Goal: Transaction & Acquisition: Purchase product/service

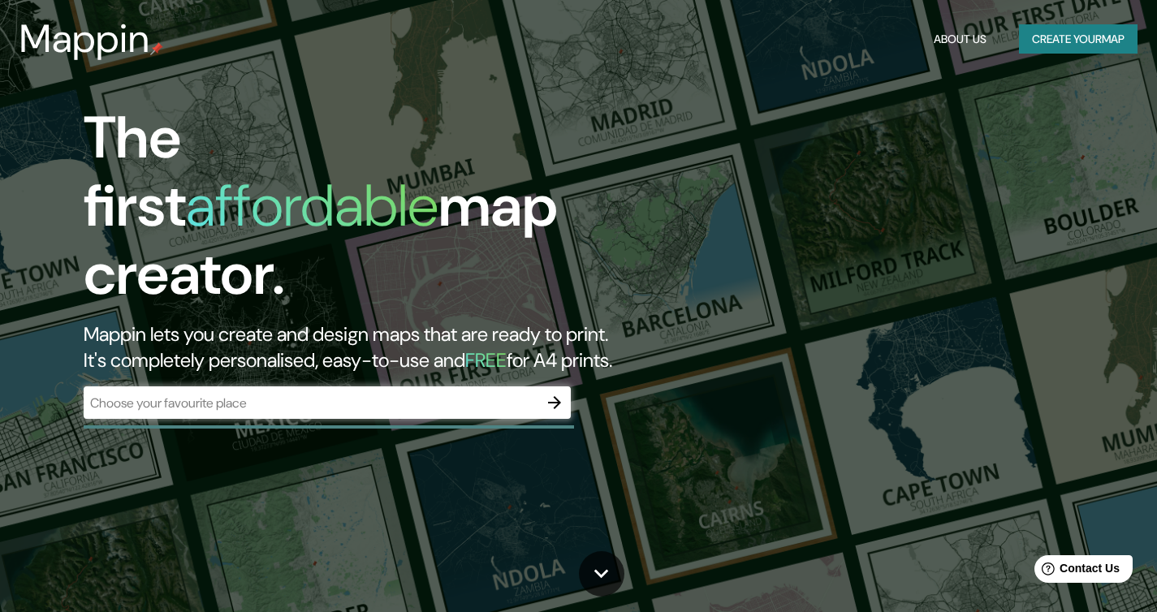
click at [455, 386] on div "​" at bounding box center [327, 402] width 487 height 32
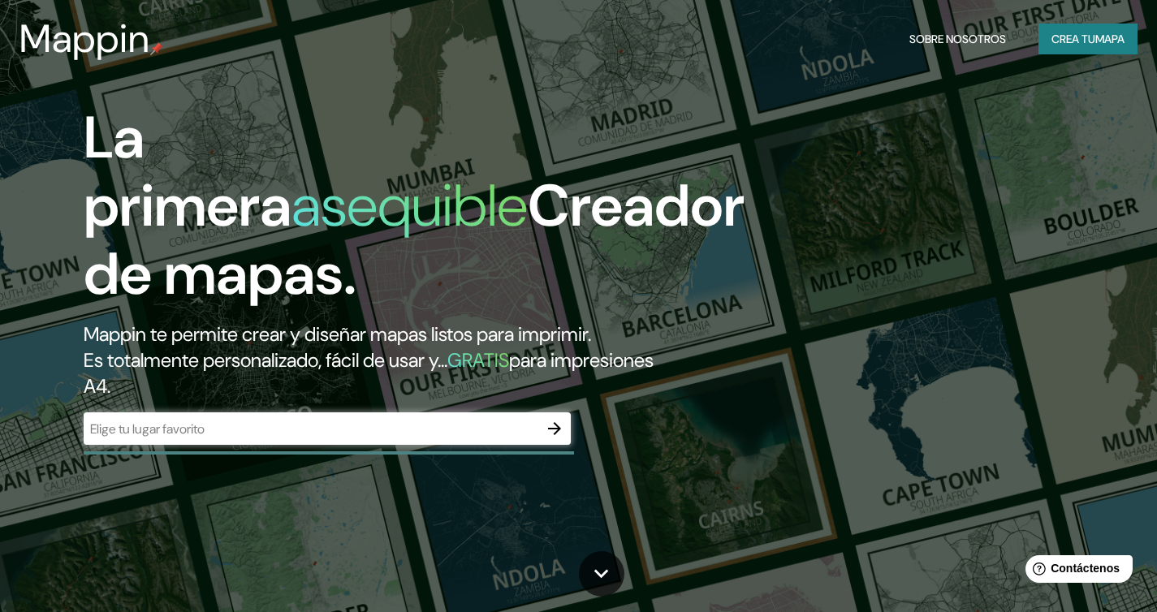
click at [389, 436] on input "text" at bounding box center [311, 429] width 455 height 19
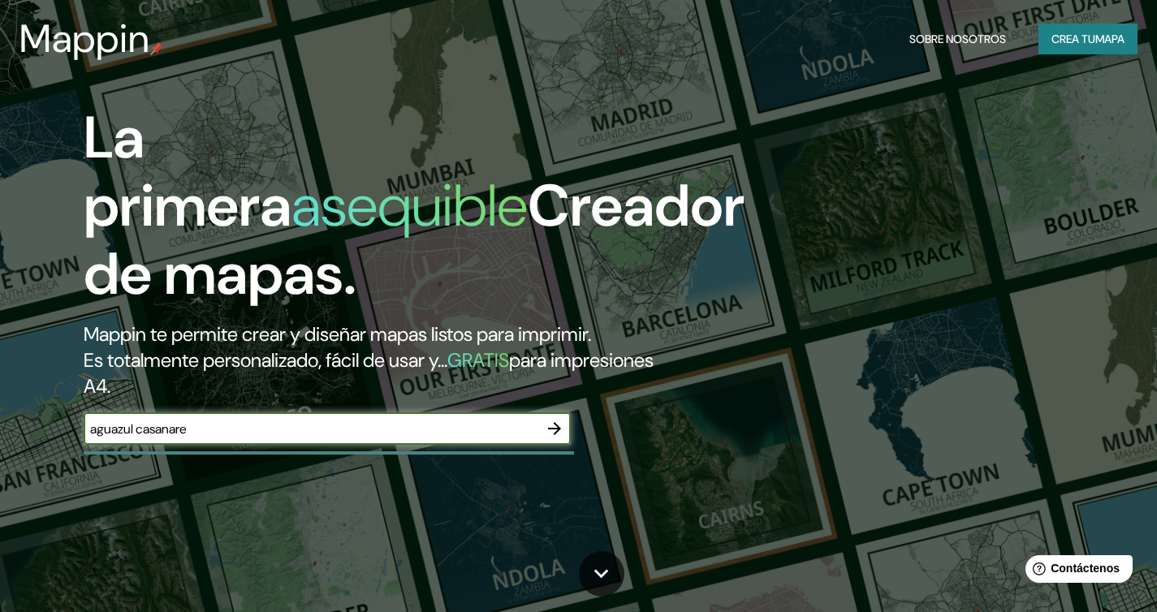
type input "aguazul casanare"
click at [555, 435] on icon "button" at bounding box center [554, 428] width 19 height 19
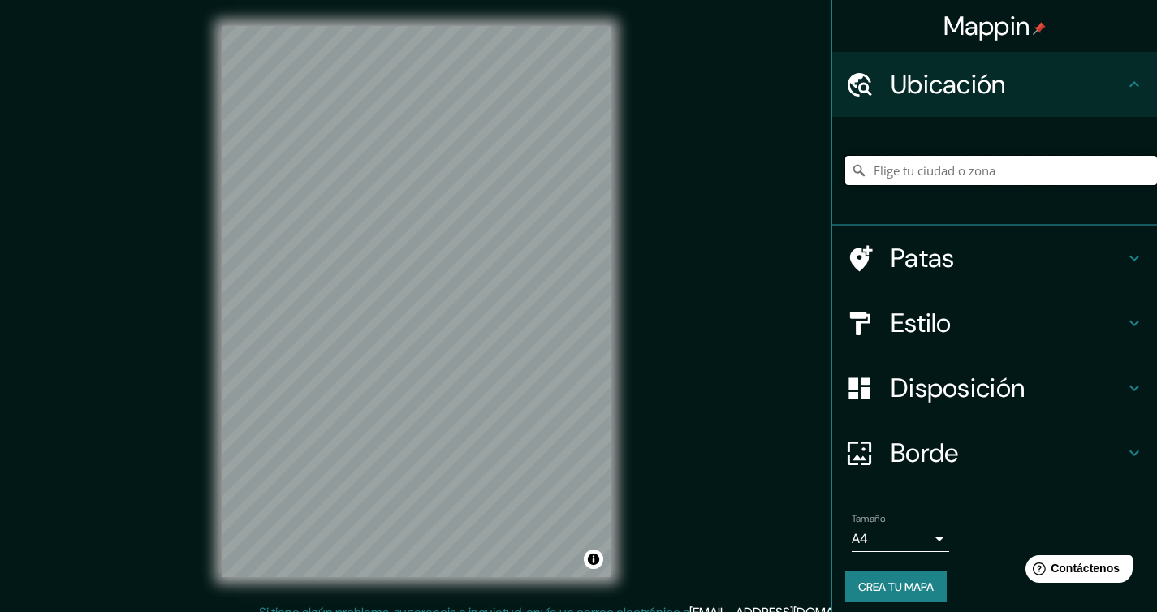
click at [1015, 172] on input "Elige tu ciudad o zona" at bounding box center [1001, 170] width 312 height 29
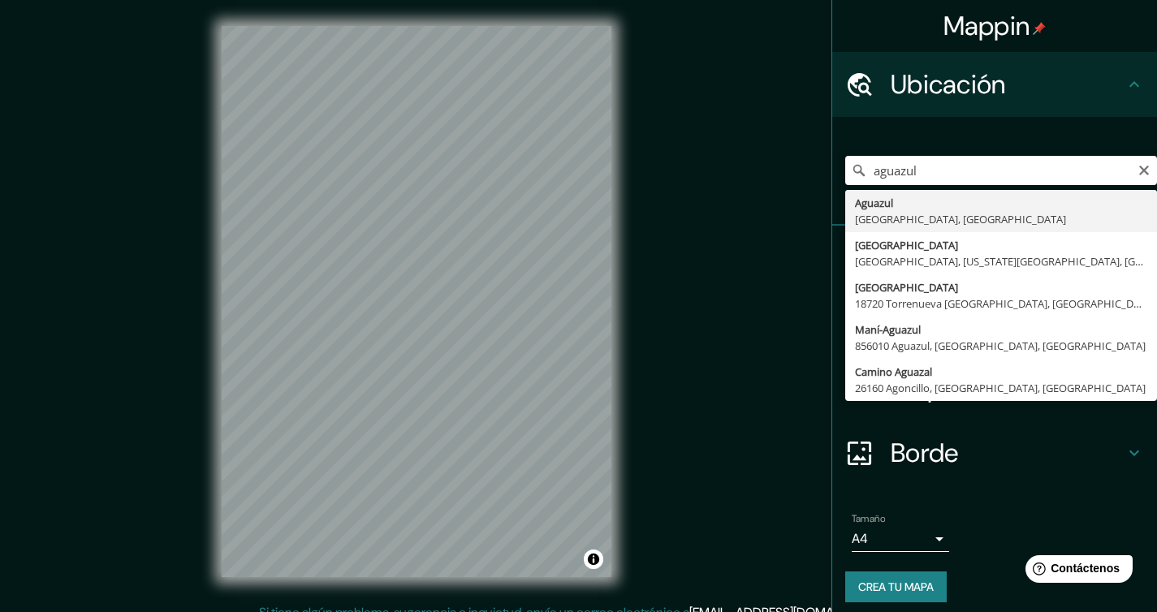
type input "Aguazul, [GEOGRAPHIC_DATA], [GEOGRAPHIC_DATA]"
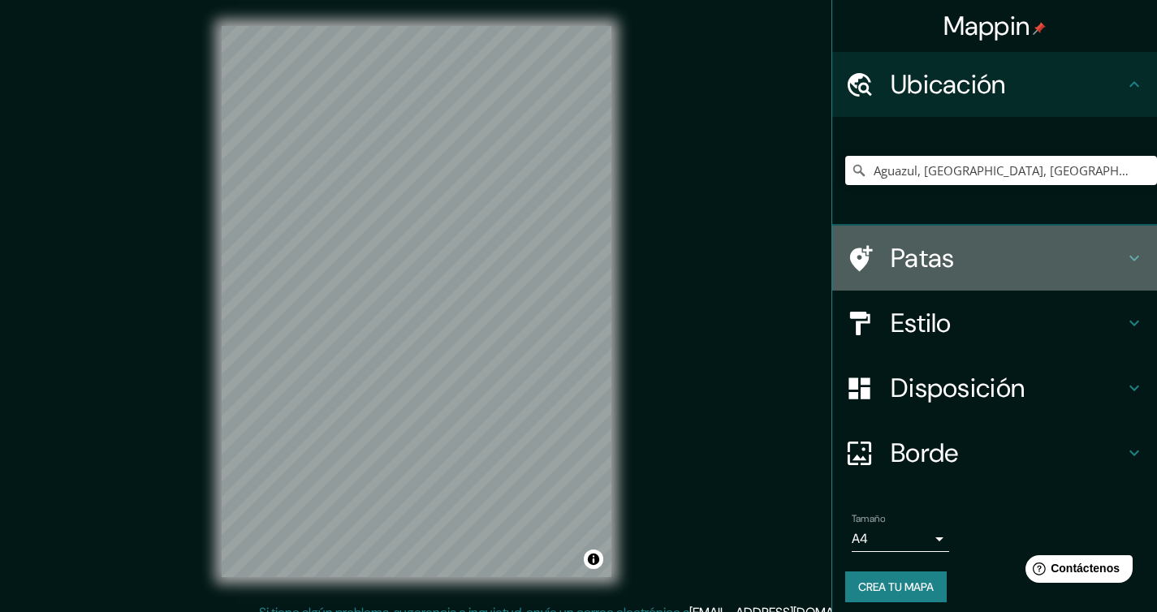
click at [1055, 252] on h4 "Patas" at bounding box center [1007, 258] width 234 height 32
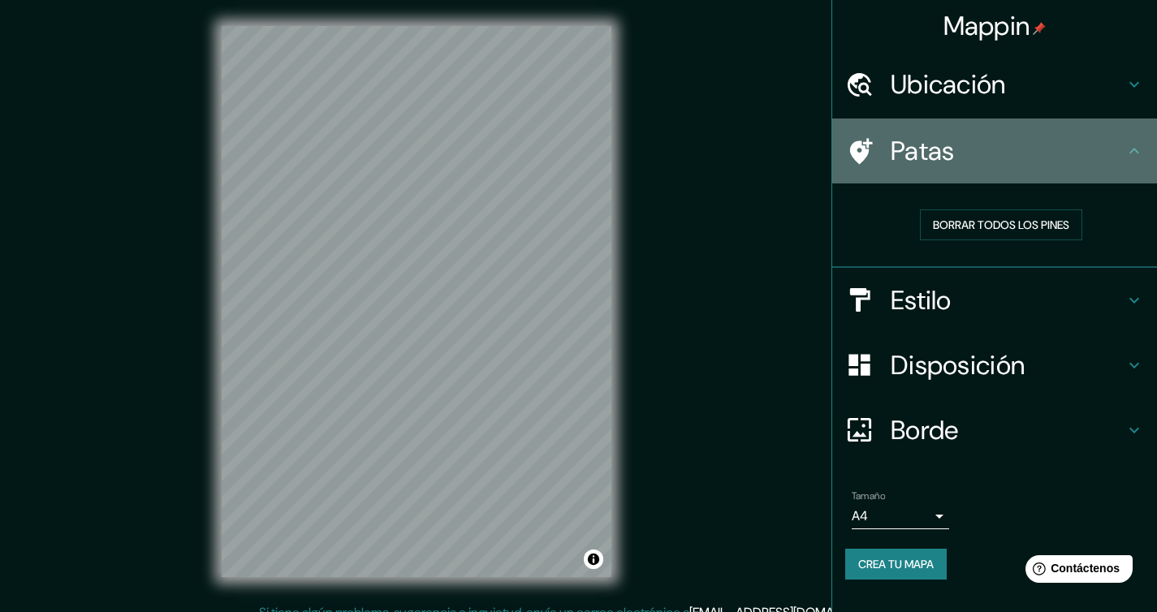
click at [1121, 162] on h4 "Patas" at bounding box center [1007, 151] width 234 height 32
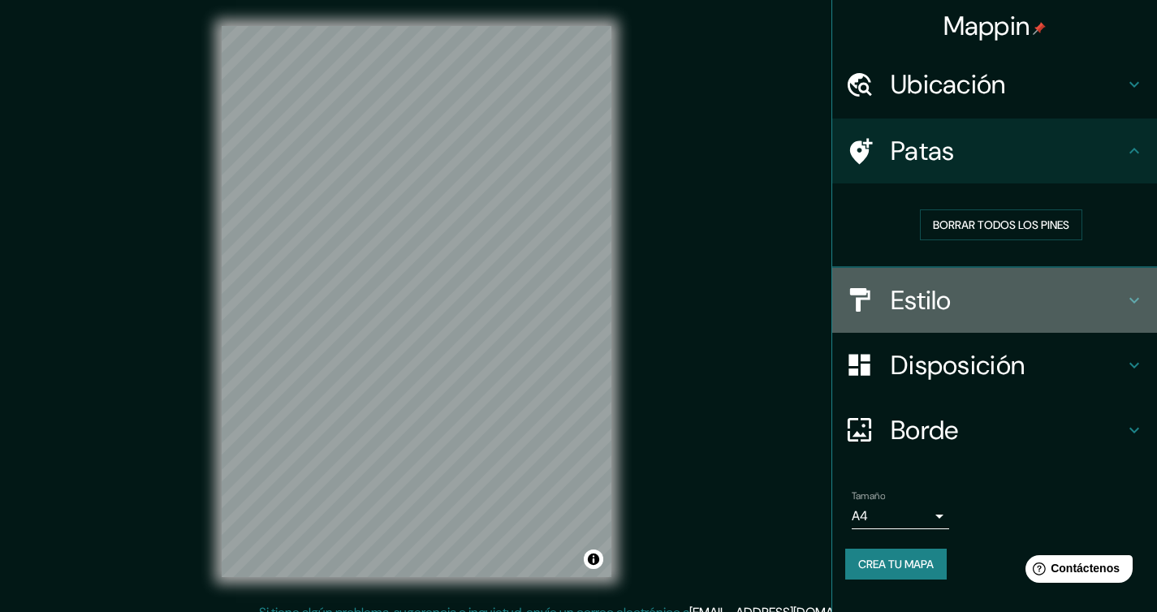
click at [1130, 299] on icon at bounding box center [1134, 300] width 10 height 6
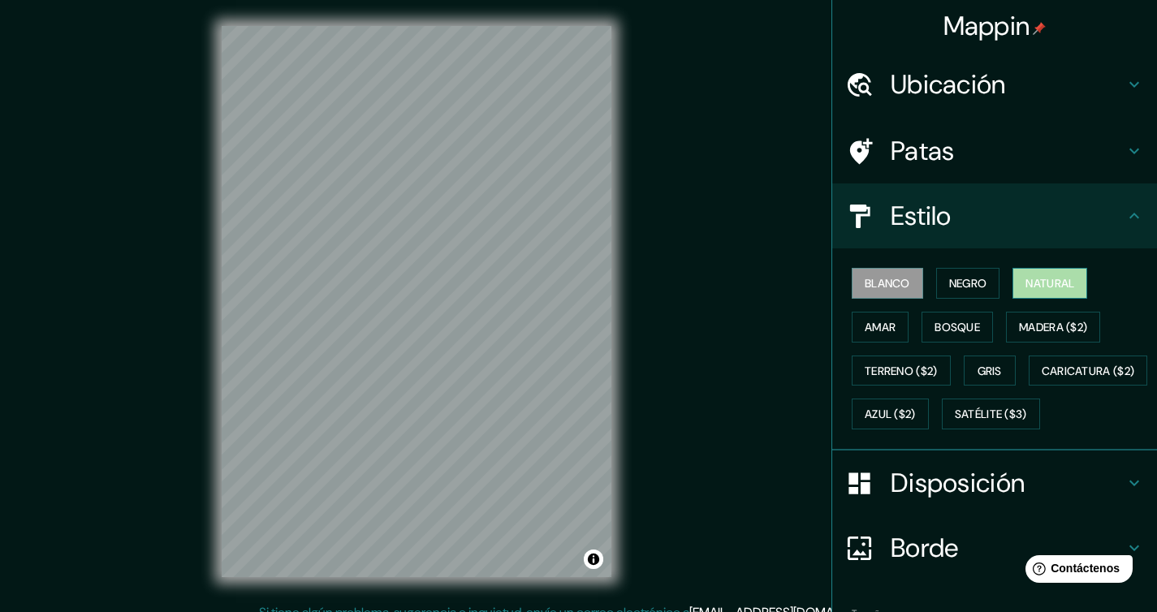
click at [1016, 282] on button "Natural" at bounding box center [1049, 283] width 75 height 31
click at [961, 282] on font "Negro" at bounding box center [968, 283] width 38 height 15
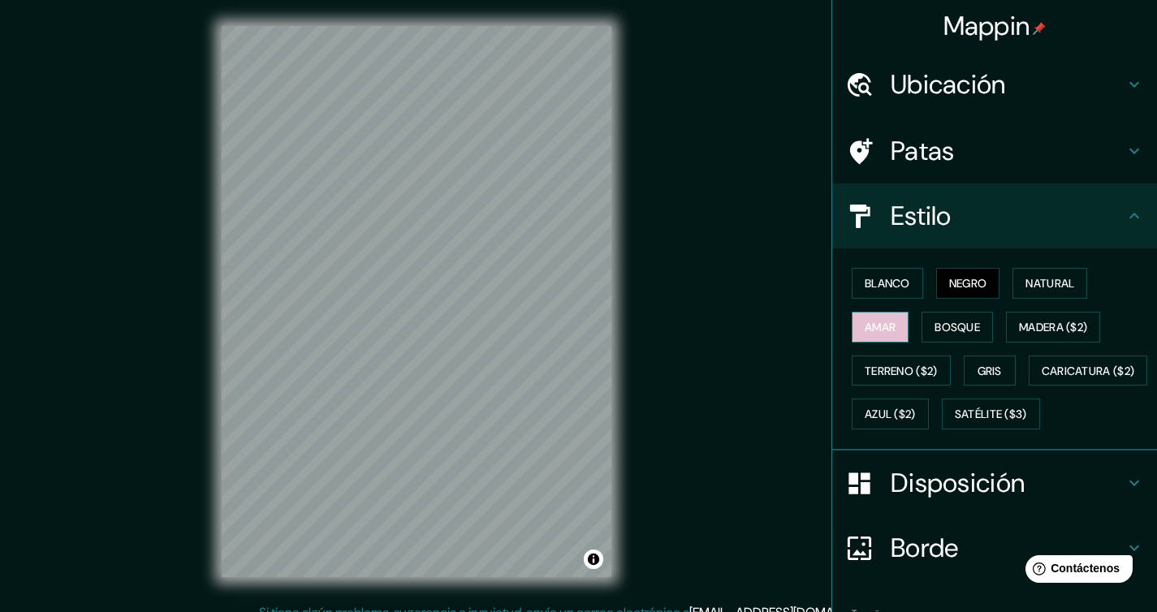
click at [876, 331] on font "Amar" at bounding box center [879, 327] width 31 height 15
click at [934, 329] on font "Bosque" at bounding box center [956, 327] width 45 height 15
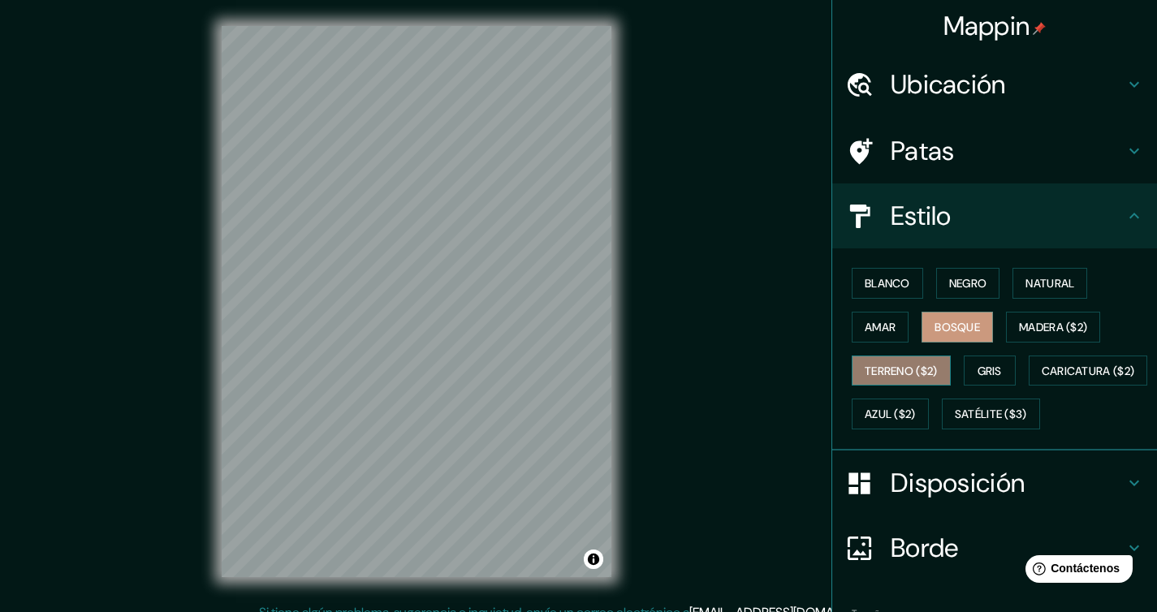
click at [912, 367] on font "Terreno ($2)" at bounding box center [900, 371] width 73 height 15
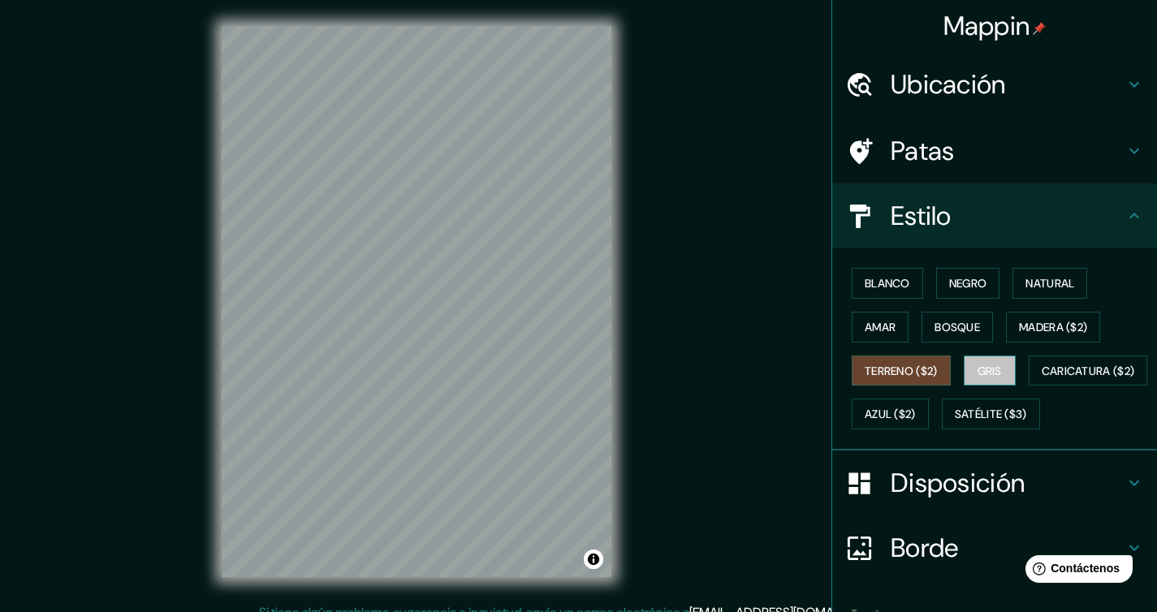
click at [977, 371] on font "Gris" at bounding box center [989, 371] width 24 height 15
click at [883, 282] on font "Blanco" at bounding box center [886, 283] width 45 height 15
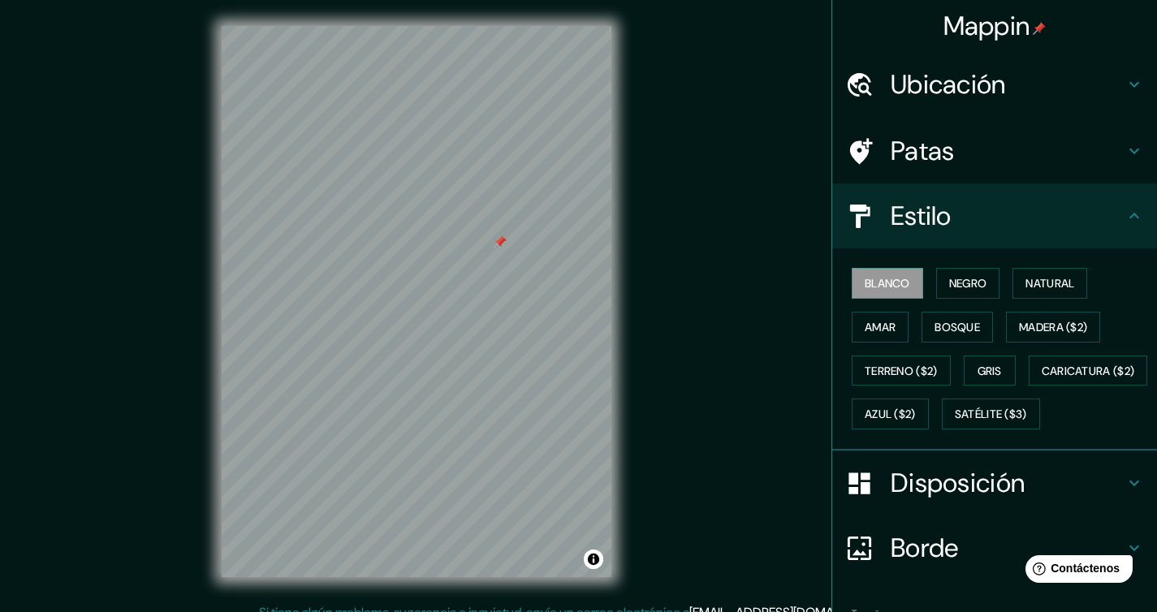
click at [1063, 145] on h4 "Patas" at bounding box center [1007, 151] width 234 height 32
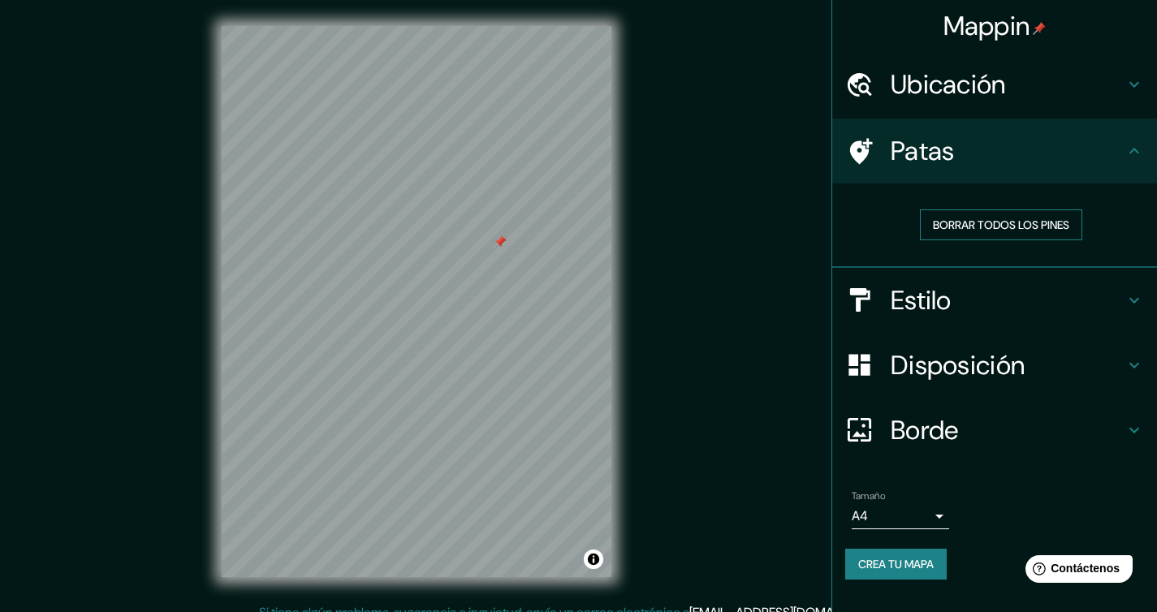
click at [1020, 220] on font "Borrar todos los pines" at bounding box center [1001, 225] width 136 height 15
click at [1088, 436] on h4 "Borde" at bounding box center [1007, 430] width 234 height 32
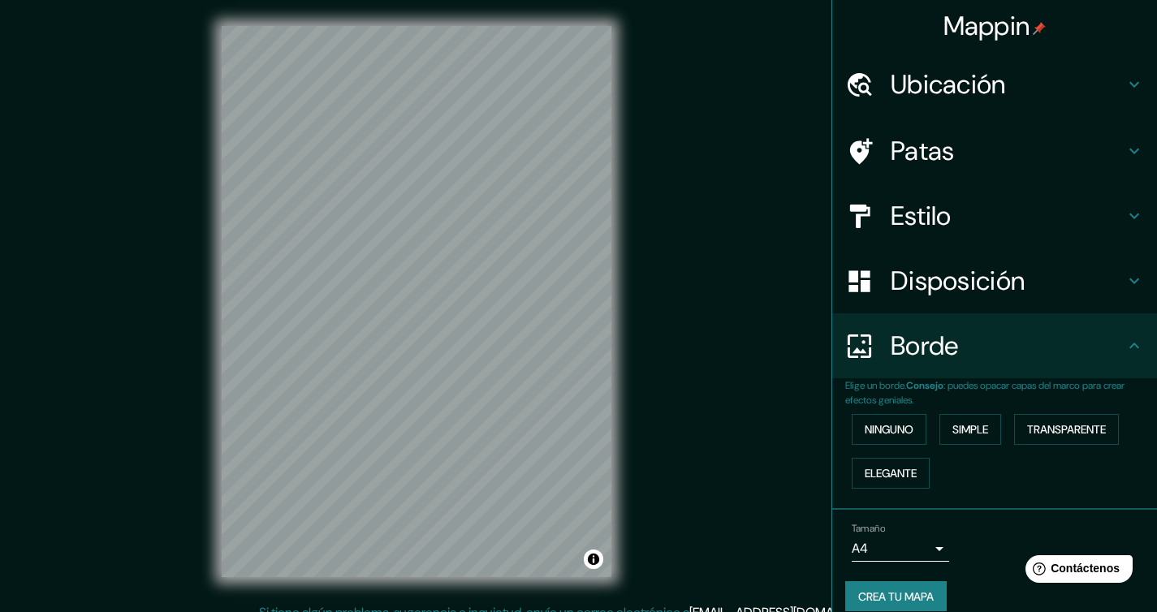
click at [1076, 360] on h4 "Borde" at bounding box center [1007, 346] width 234 height 32
click at [1066, 226] on h4 "Estilo" at bounding box center [1007, 216] width 234 height 32
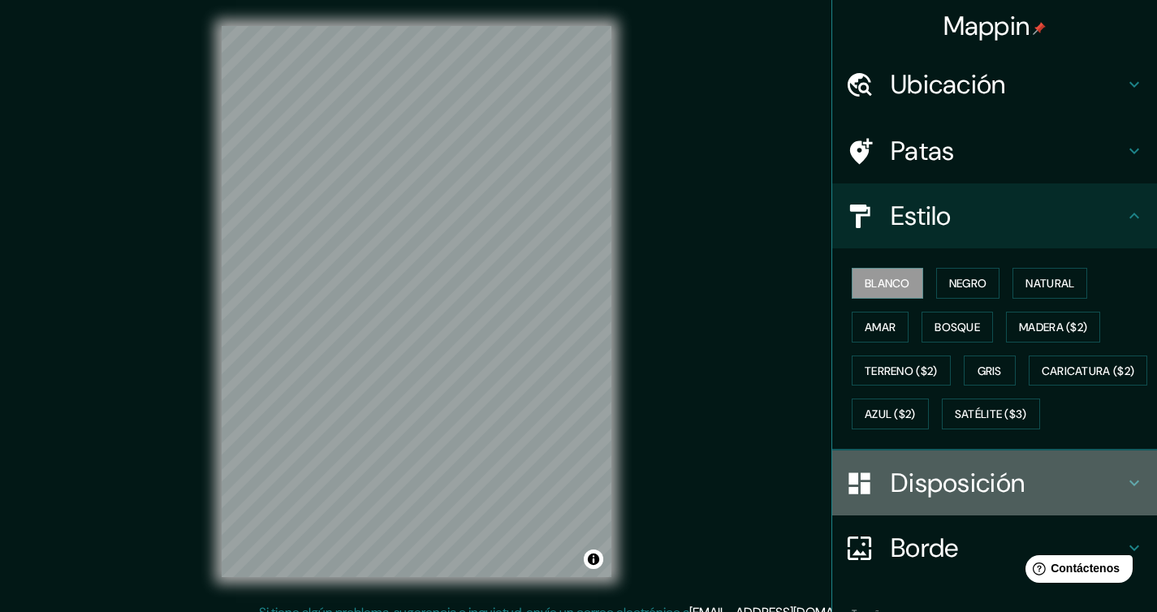
click at [1049, 499] on h4 "Disposición" at bounding box center [1007, 483] width 234 height 32
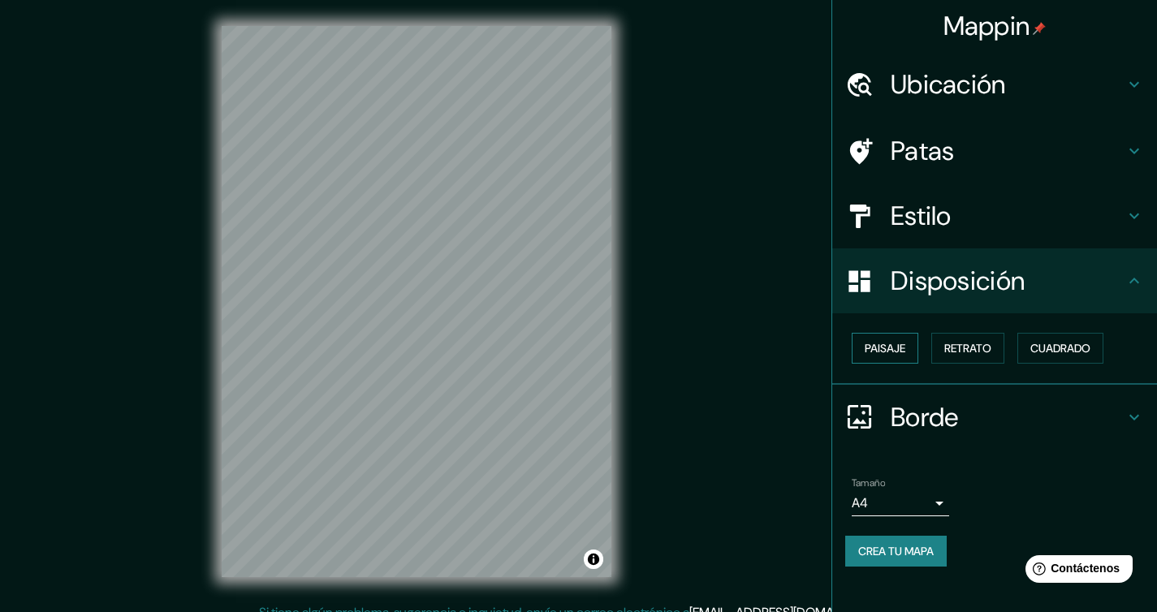
click at [908, 351] on button "Paisaje" at bounding box center [884, 348] width 67 height 31
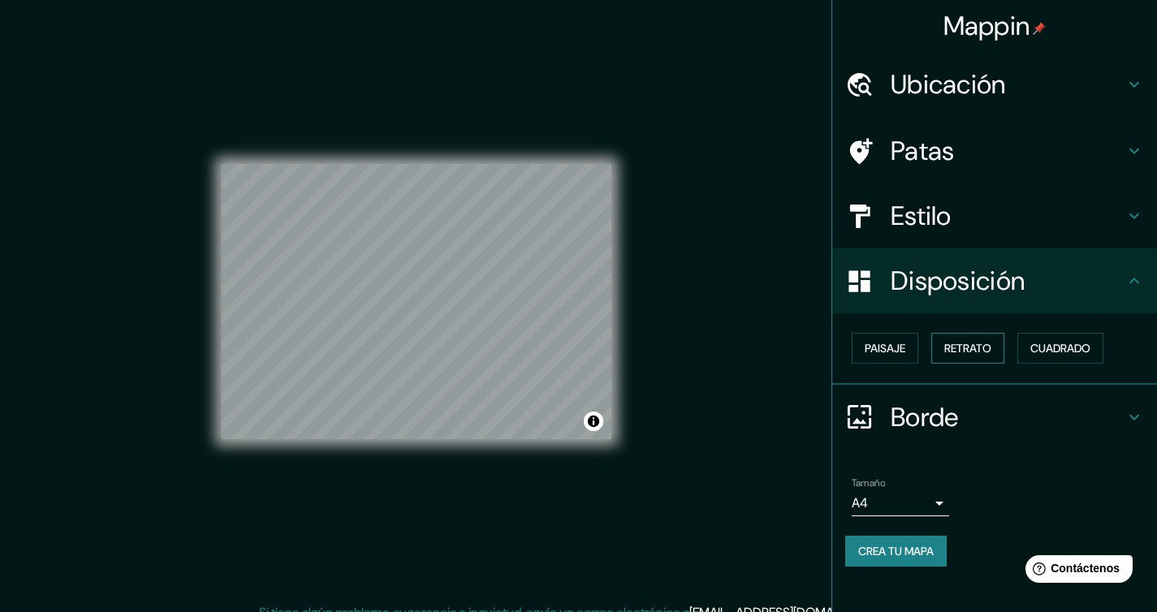
click at [968, 350] on font "Retrato" at bounding box center [967, 348] width 47 height 15
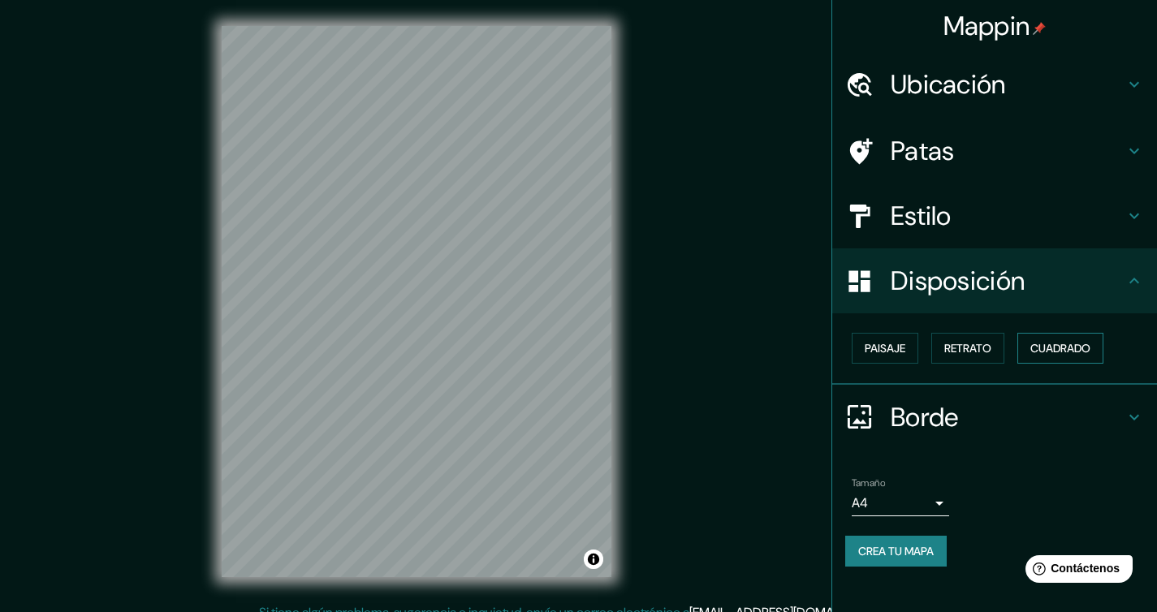
click at [1046, 351] on font "Cuadrado" at bounding box center [1060, 348] width 60 height 15
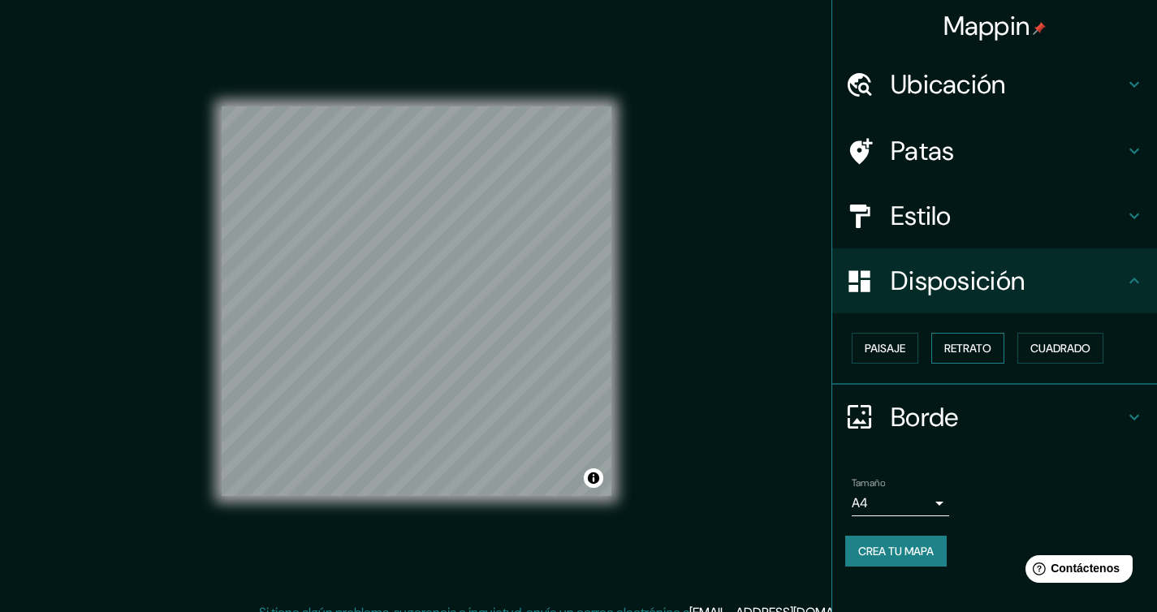
click at [991, 350] on font "Retrato" at bounding box center [967, 348] width 47 height 15
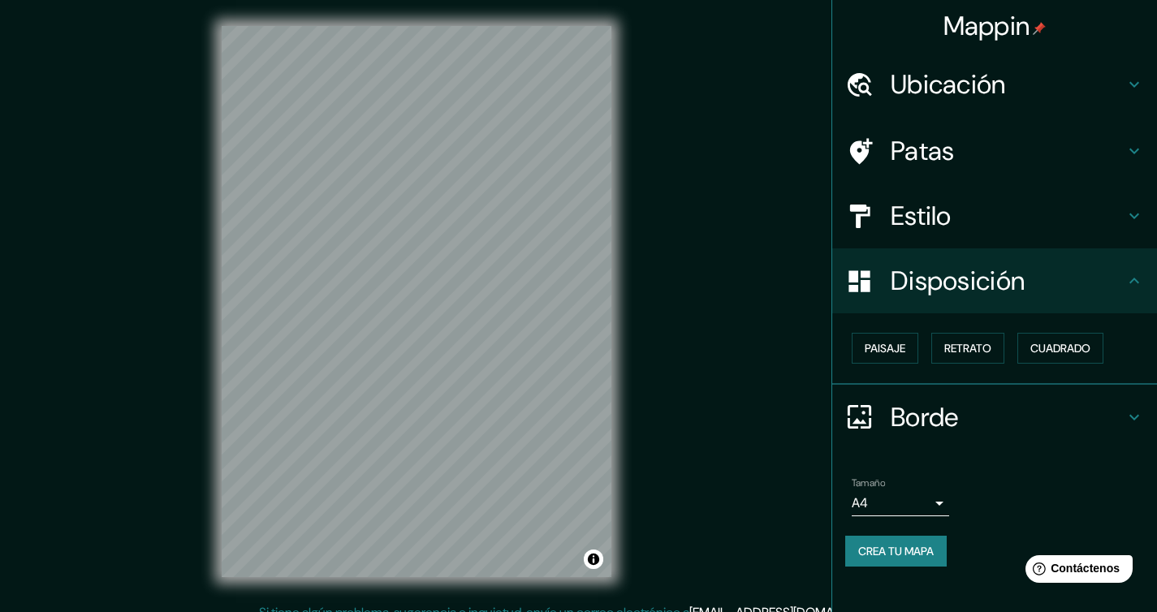
click at [1109, 205] on h4 "Estilo" at bounding box center [1007, 216] width 234 height 32
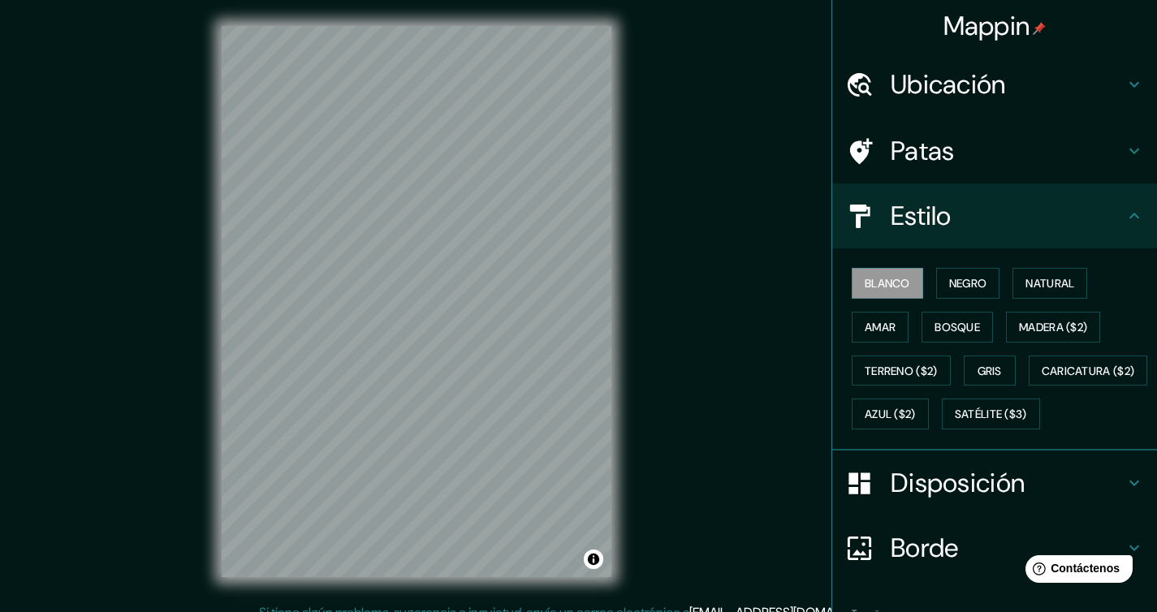
click at [1102, 152] on h4 "Patas" at bounding box center [1007, 151] width 234 height 32
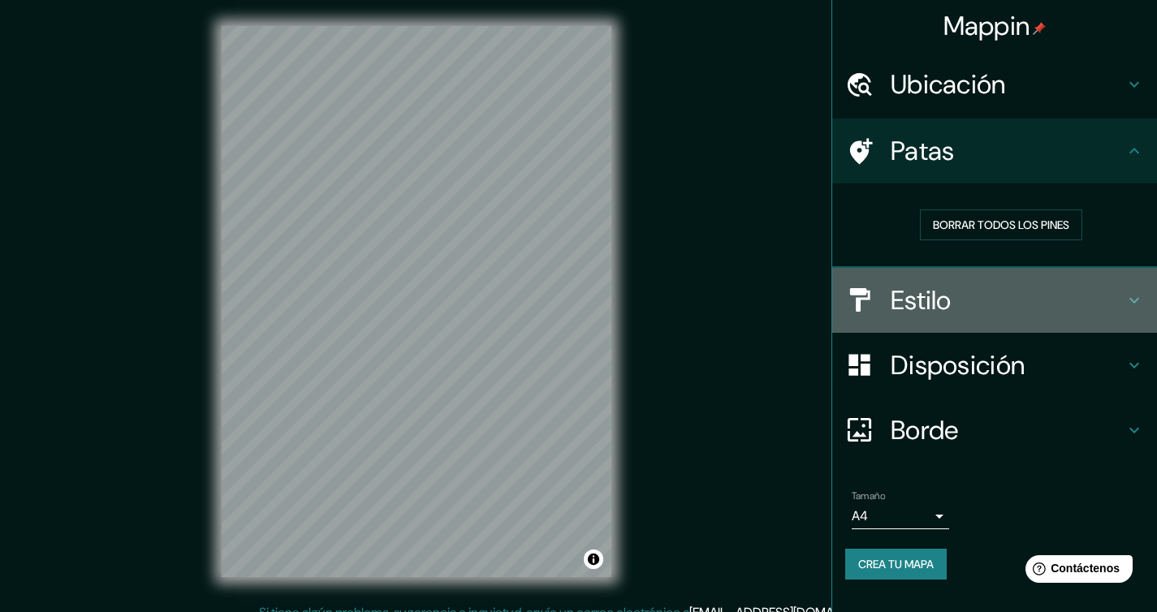
click at [1111, 283] on div "Estilo" at bounding box center [994, 300] width 325 height 65
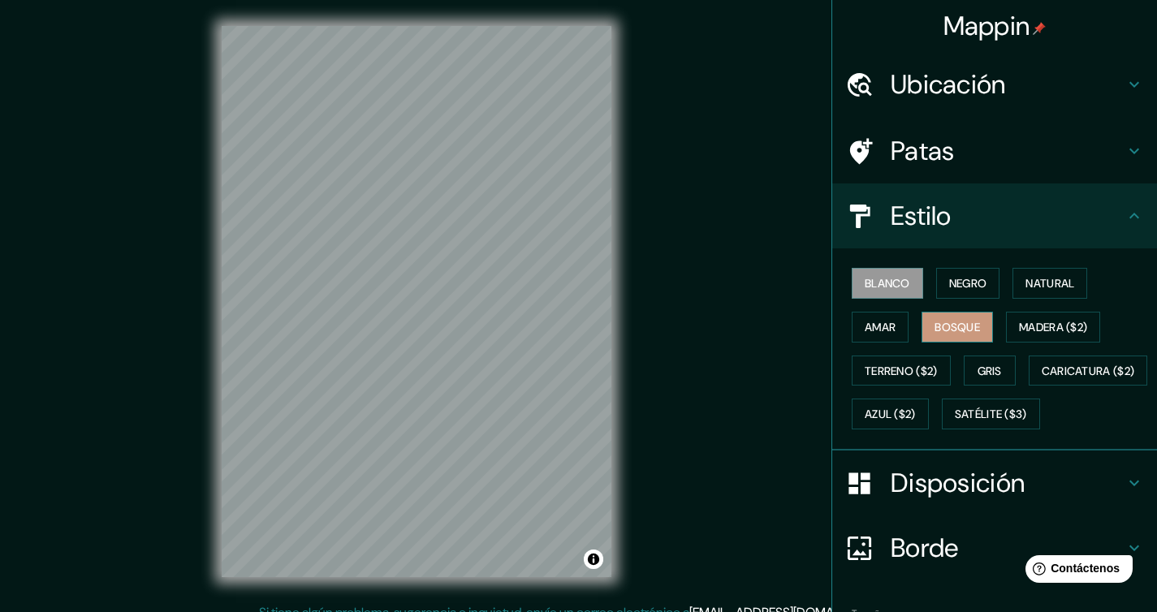
click at [951, 317] on font "Bosque" at bounding box center [956, 327] width 45 height 21
click at [877, 335] on font "Amar" at bounding box center [879, 327] width 31 height 21
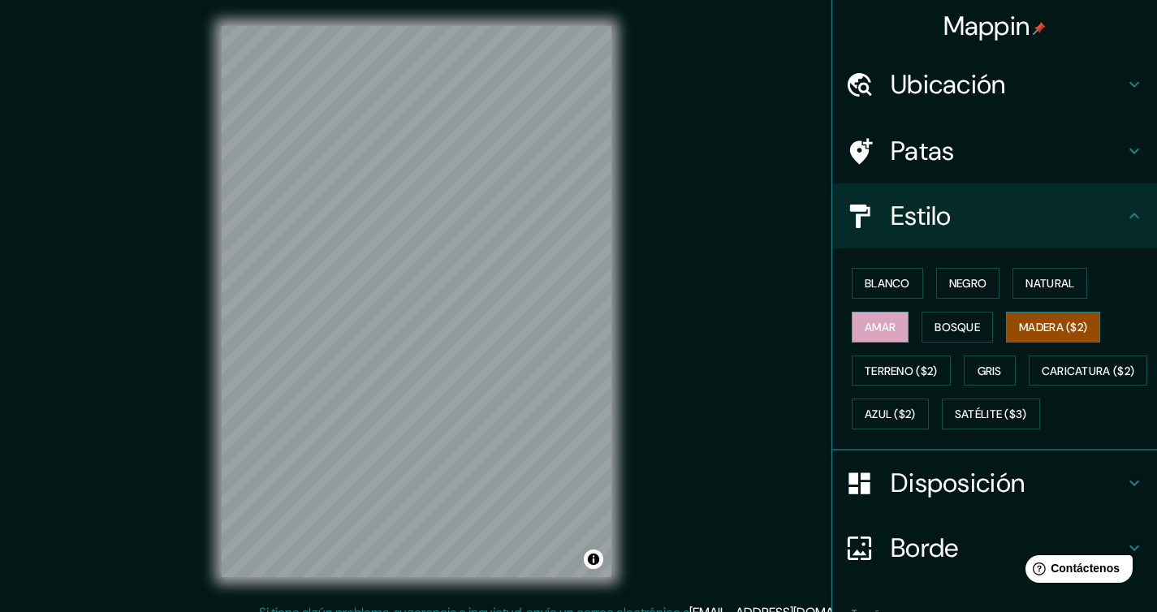
click at [1038, 313] on button "Madera ($2)" at bounding box center [1053, 327] width 94 height 31
click at [905, 368] on font "Terreno ($2)" at bounding box center [900, 371] width 73 height 15
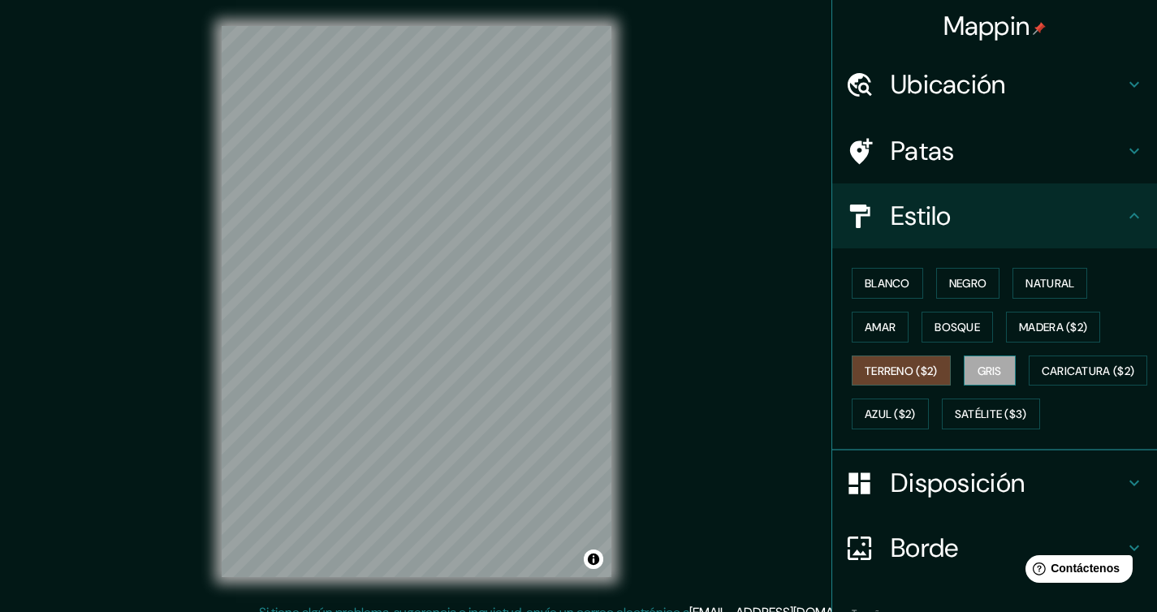
click at [980, 371] on font "Gris" at bounding box center [989, 371] width 24 height 15
click at [904, 373] on font "Terreno ($2)" at bounding box center [900, 371] width 73 height 15
click at [1041, 378] on font "Caricatura ($2)" at bounding box center [1087, 371] width 93 height 15
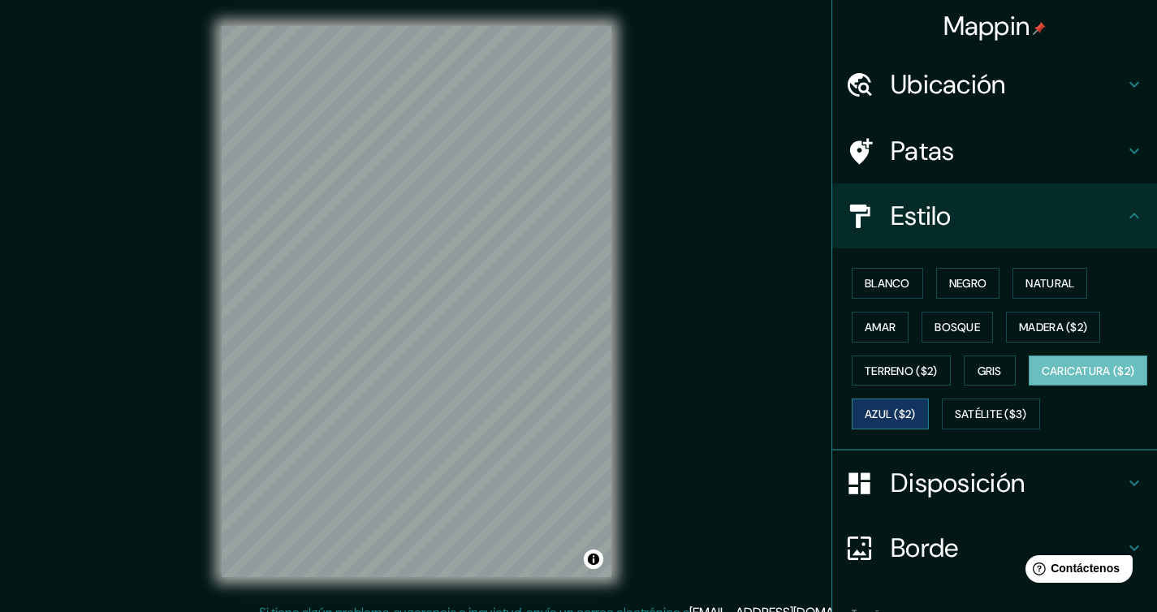
click at [916, 408] on font "Azul ($2)" at bounding box center [889, 414] width 51 height 15
click at [1041, 378] on font "Caricatura ($2)" at bounding box center [1087, 371] width 93 height 15
click at [955, 425] on font "Satélite ($3)" at bounding box center [991, 413] width 72 height 21
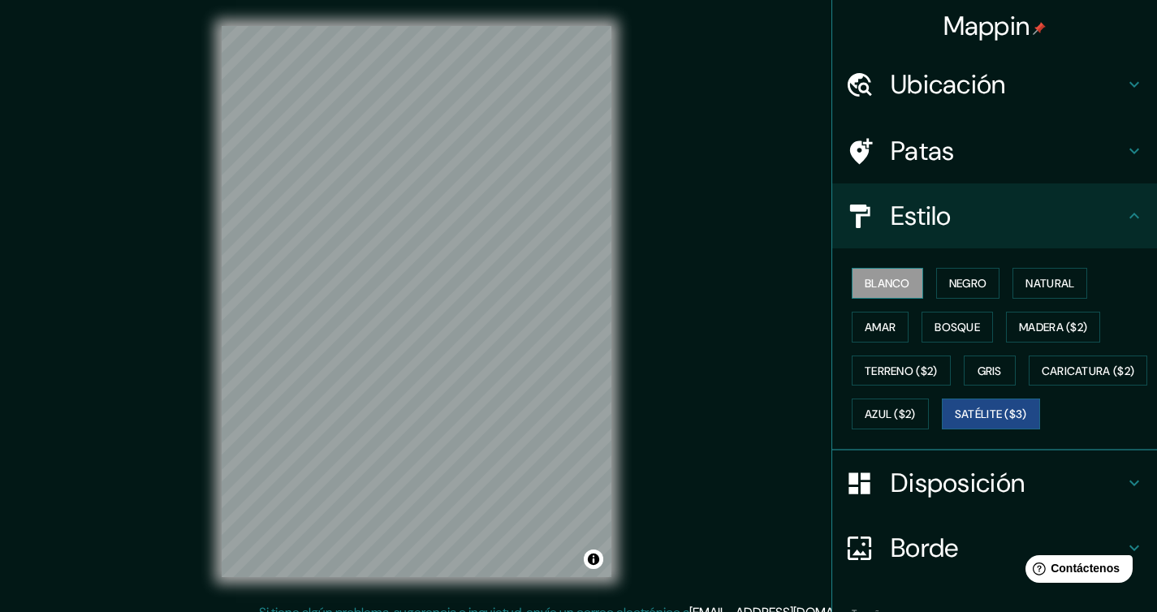
click at [879, 287] on font "Blanco" at bounding box center [886, 283] width 45 height 15
click at [951, 275] on font "Negro" at bounding box center [968, 283] width 38 height 21
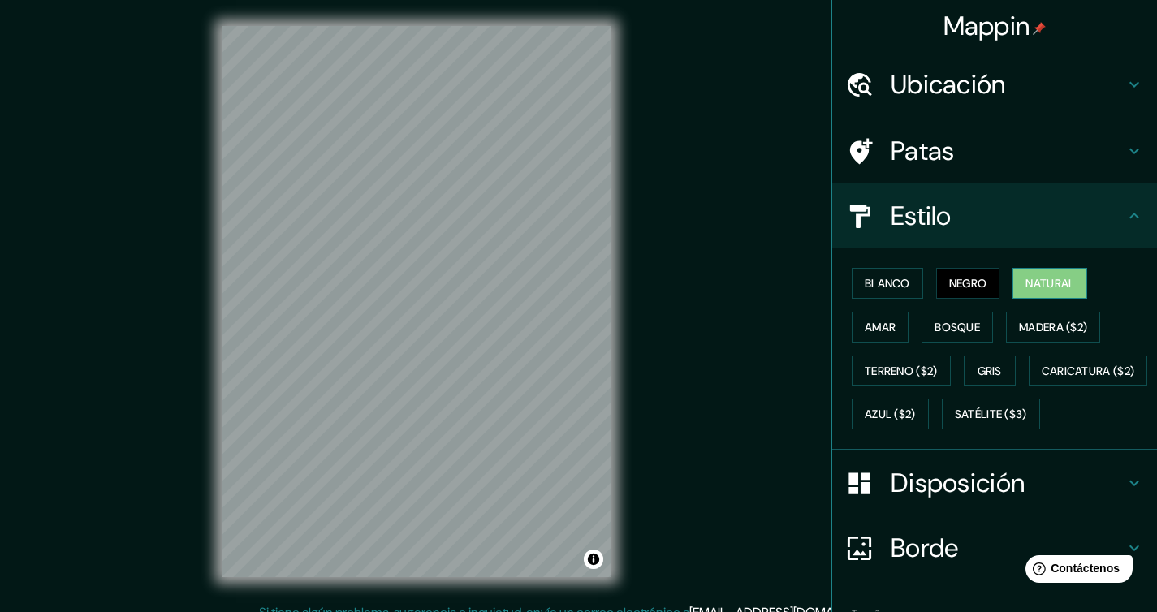
click at [1037, 286] on font "Natural" at bounding box center [1049, 283] width 49 height 15
click at [965, 326] on font "Bosque" at bounding box center [956, 327] width 45 height 15
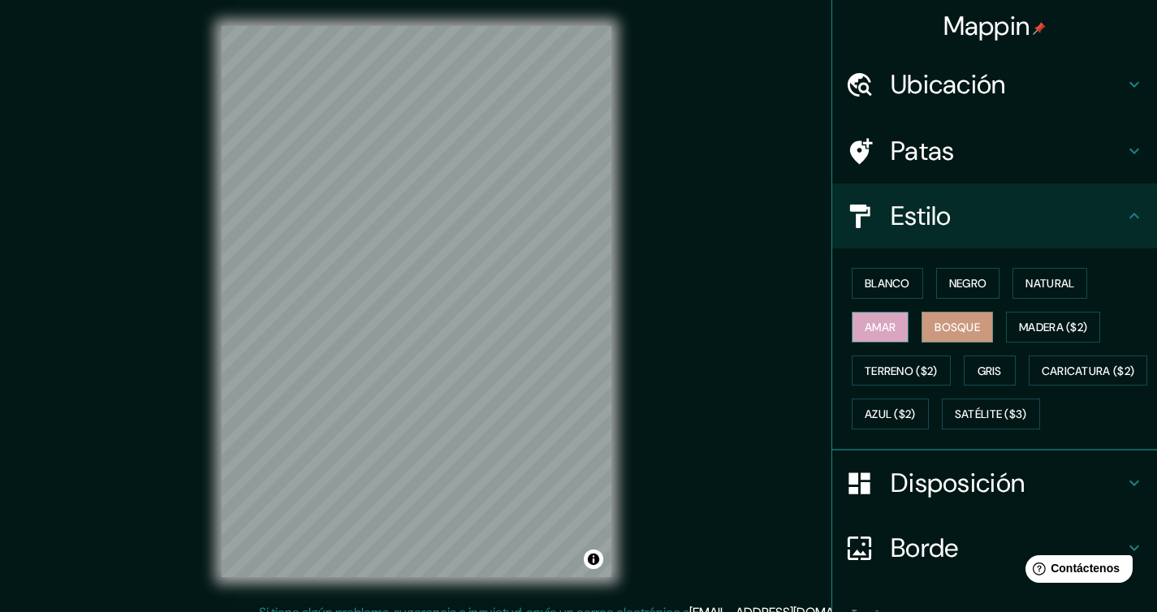
click at [886, 338] on button "Amar" at bounding box center [879, 327] width 57 height 31
click at [894, 286] on font "Blanco" at bounding box center [886, 283] width 45 height 15
